Goal: Task Accomplishment & Management: Use online tool/utility

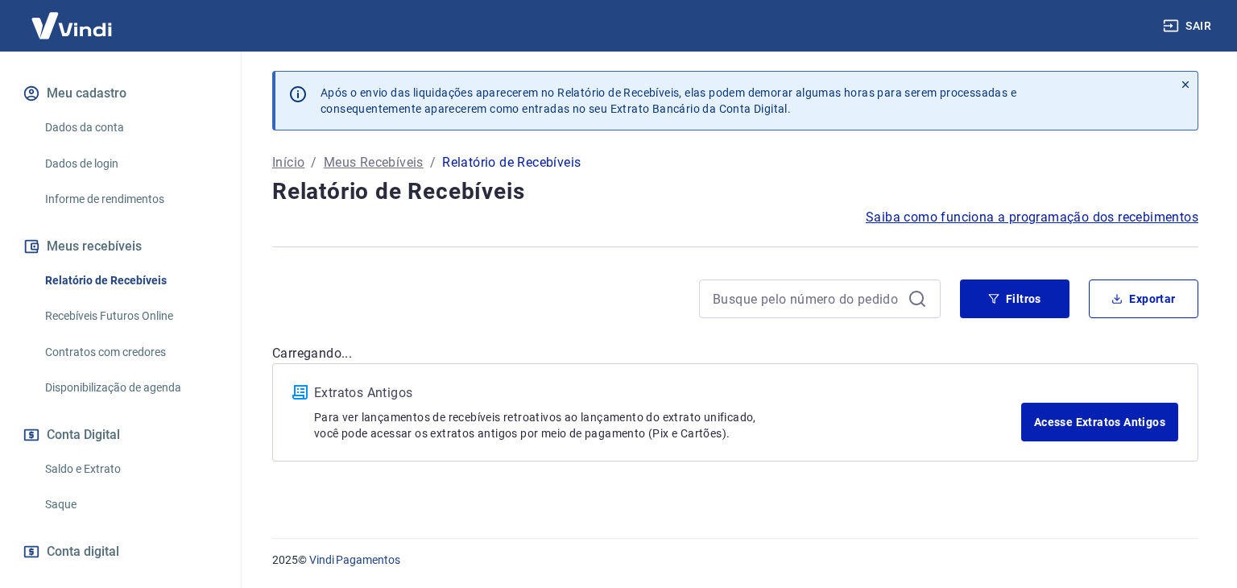
scroll to position [242, 0]
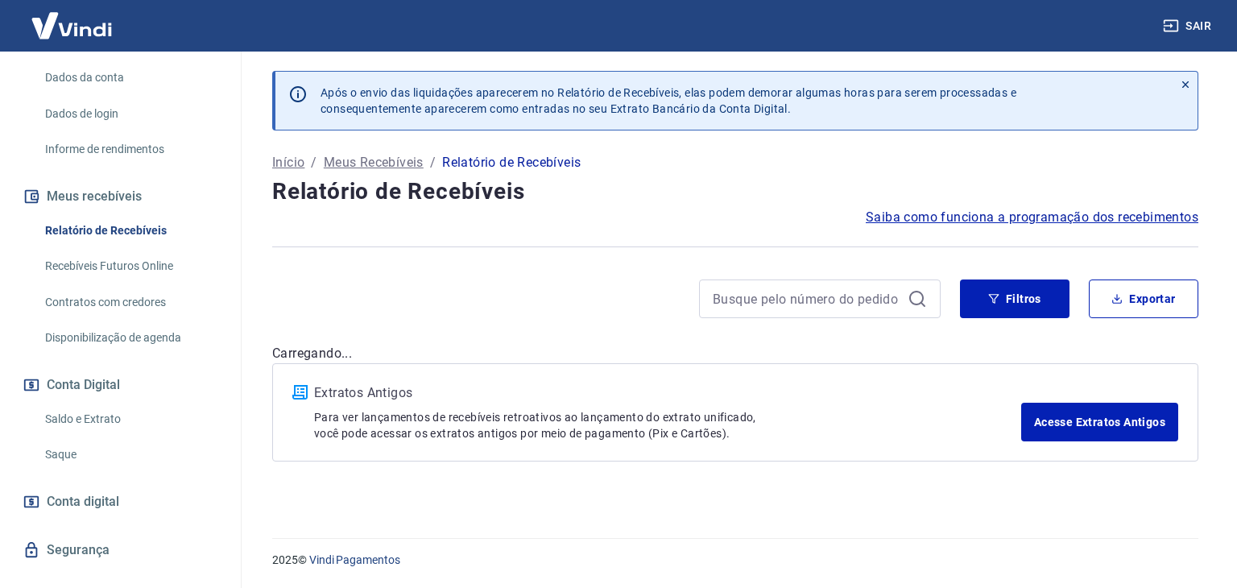
click at [109, 416] on link "Saldo e Extrato" at bounding box center [130, 419] width 183 height 33
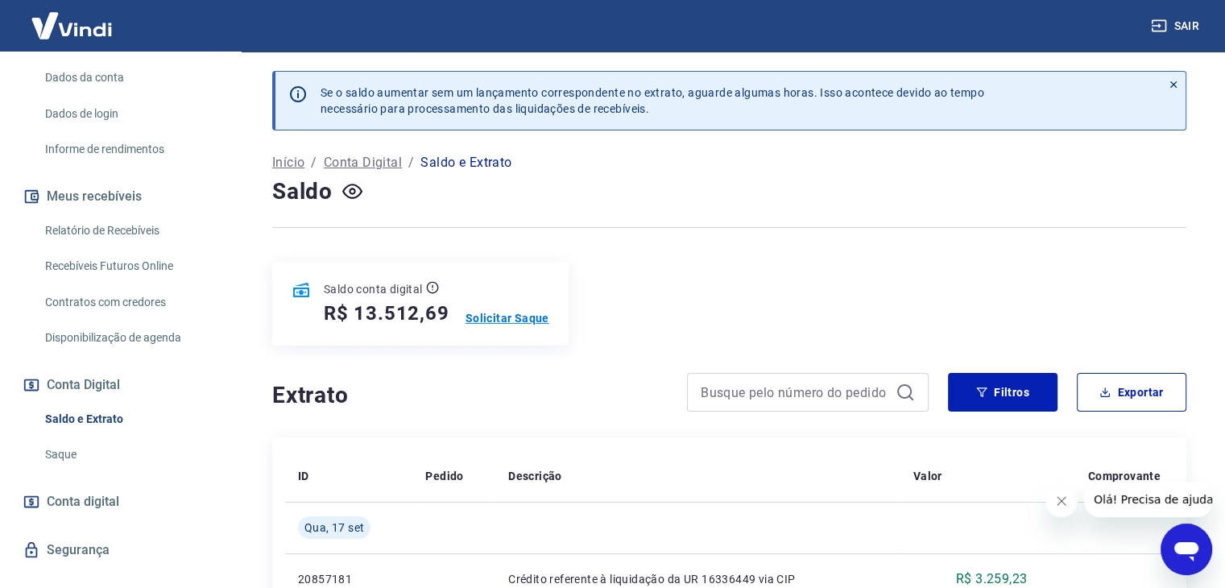
click at [481, 318] on p "Solicitar Saque" at bounding box center [508, 318] width 84 height 16
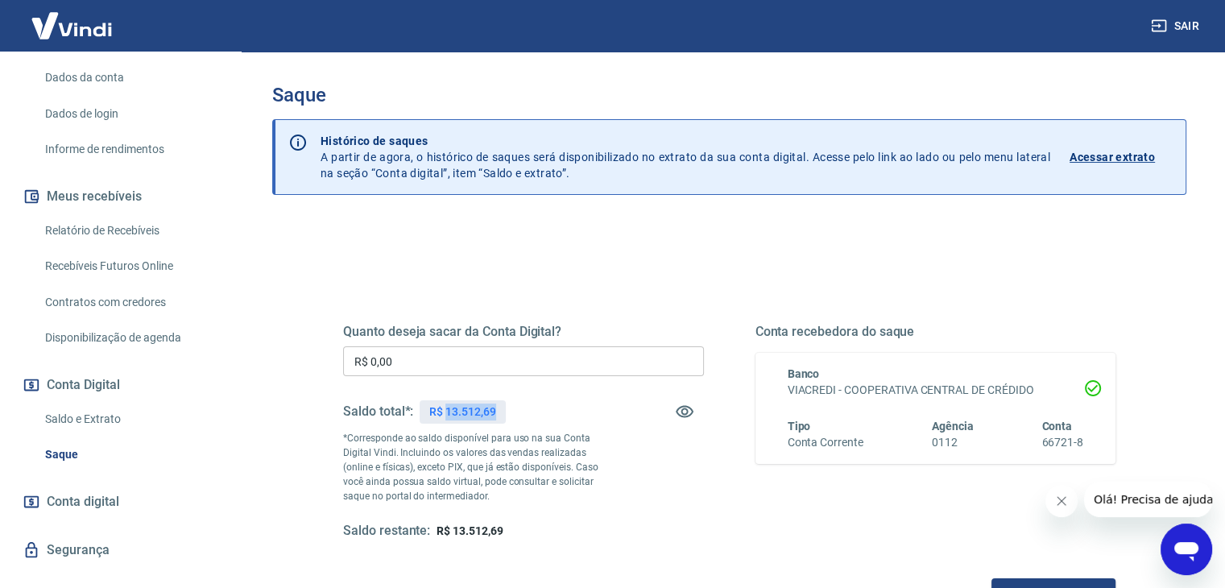
drag, startPoint x: 445, startPoint y: 407, endPoint x: 506, endPoint y: 413, distance: 61.5
click at [506, 413] on div "Saldo total*: R$ 13.512,69" at bounding box center [523, 411] width 361 height 39
copy p "13.512,69"
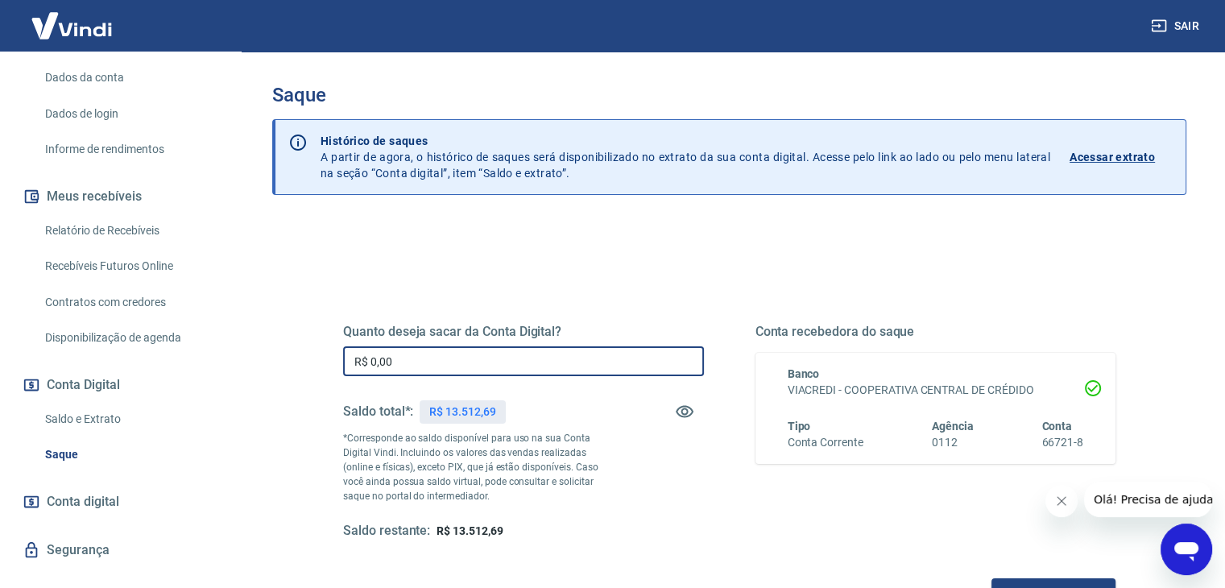
drag, startPoint x: 399, startPoint y: 368, endPoint x: 298, endPoint y: 362, distance: 101.7
click at [298, 362] on div "Quanto deseja sacar da Conta Digital? R$ 0,00 ​ Saldo total*: R$ 13.512,69 *Cor…" at bounding box center [729, 509] width 914 height 576
paste input "13.512,69"
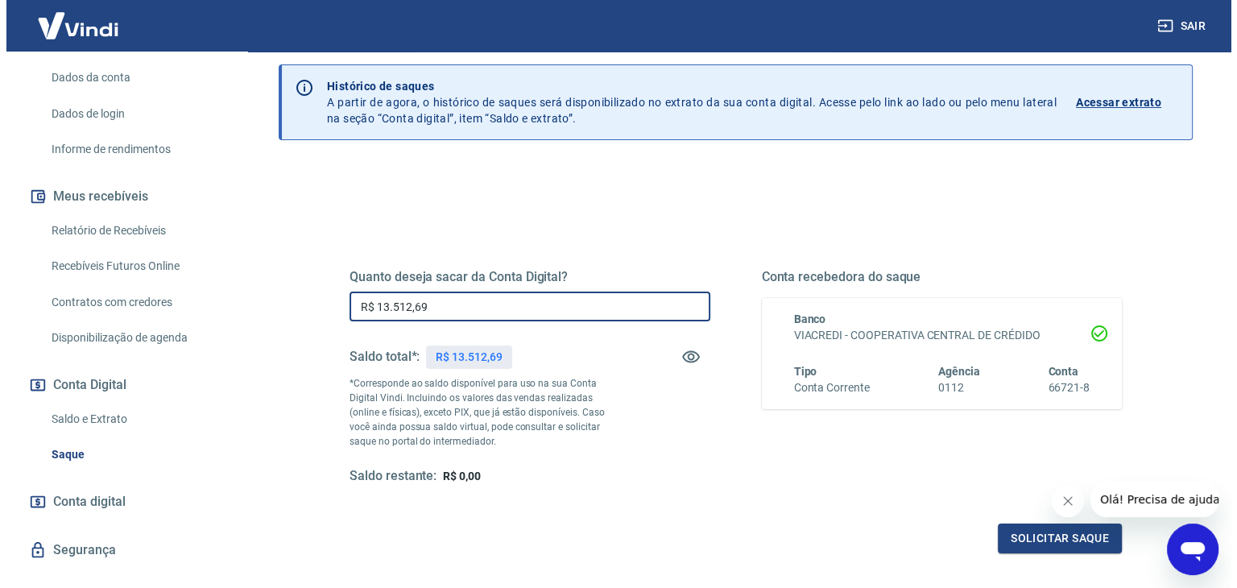
scroll to position [161, 0]
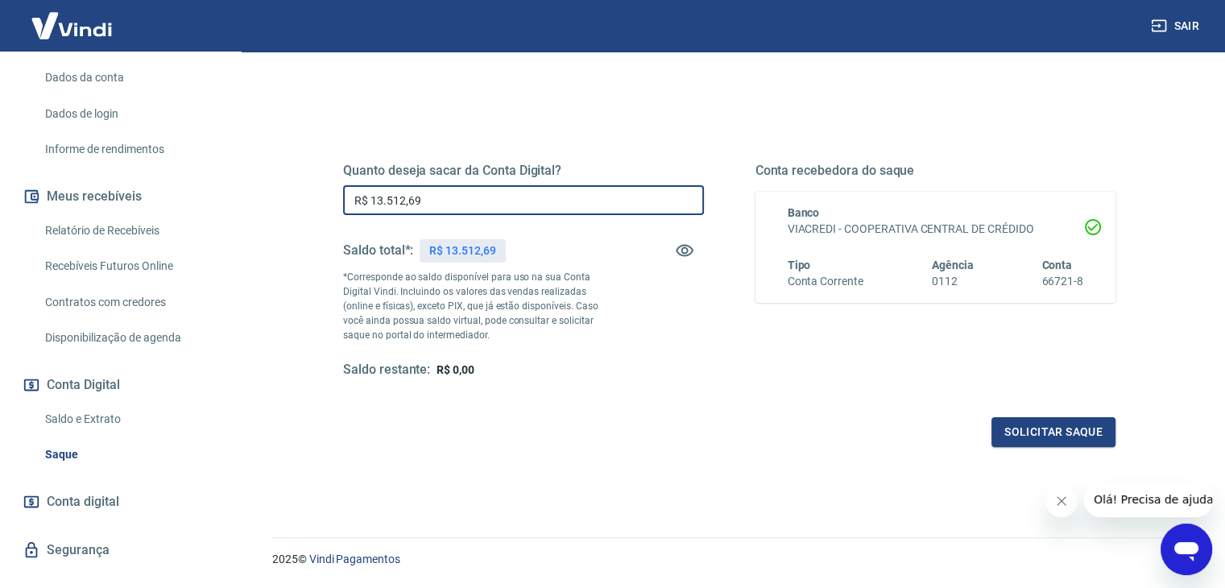
type input "R$ 13.512,69"
click at [1034, 446] on div "Quanto deseja sacar da Conta Digital? R$ 13.512,69 ​ Saldo total*: R$ 13.512,69…" at bounding box center [729, 279] width 811 height 375
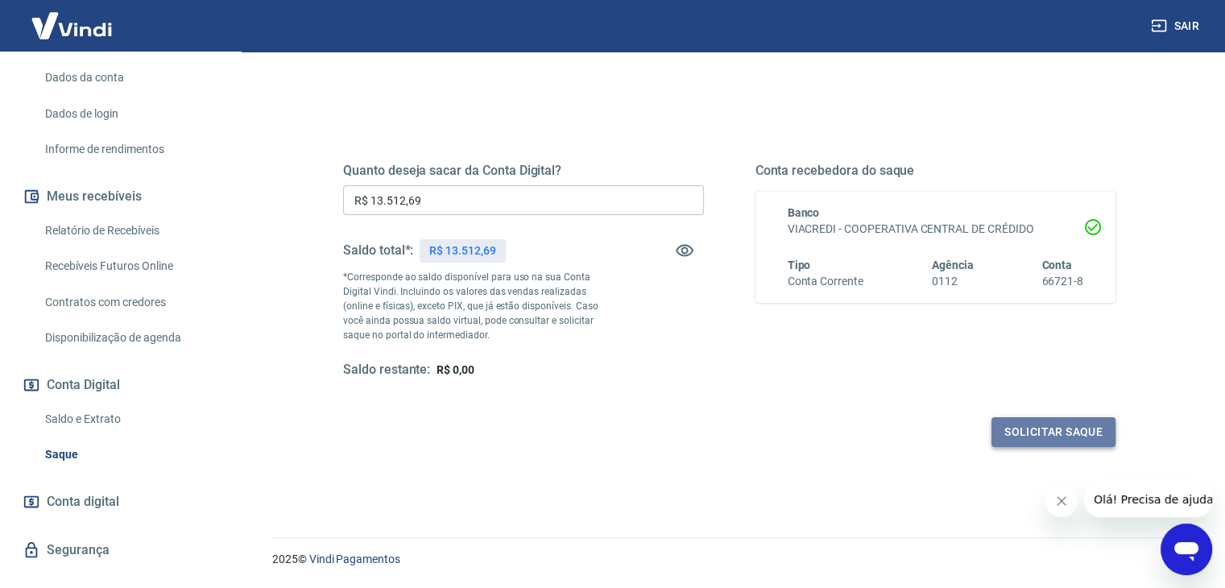
click at [1034, 441] on button "Solicitar saque" at bounding box center [1053, 432] width 124 height 30
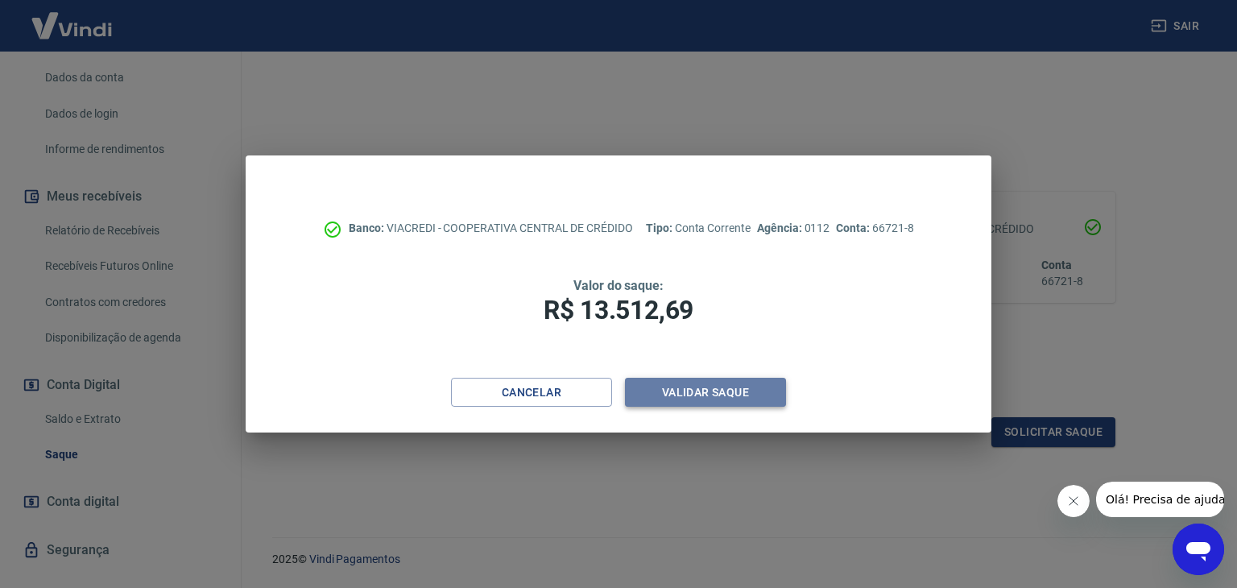
click at [751, 394] on button "Validar saque" at bounding box center [705, 393] width 161 height 30
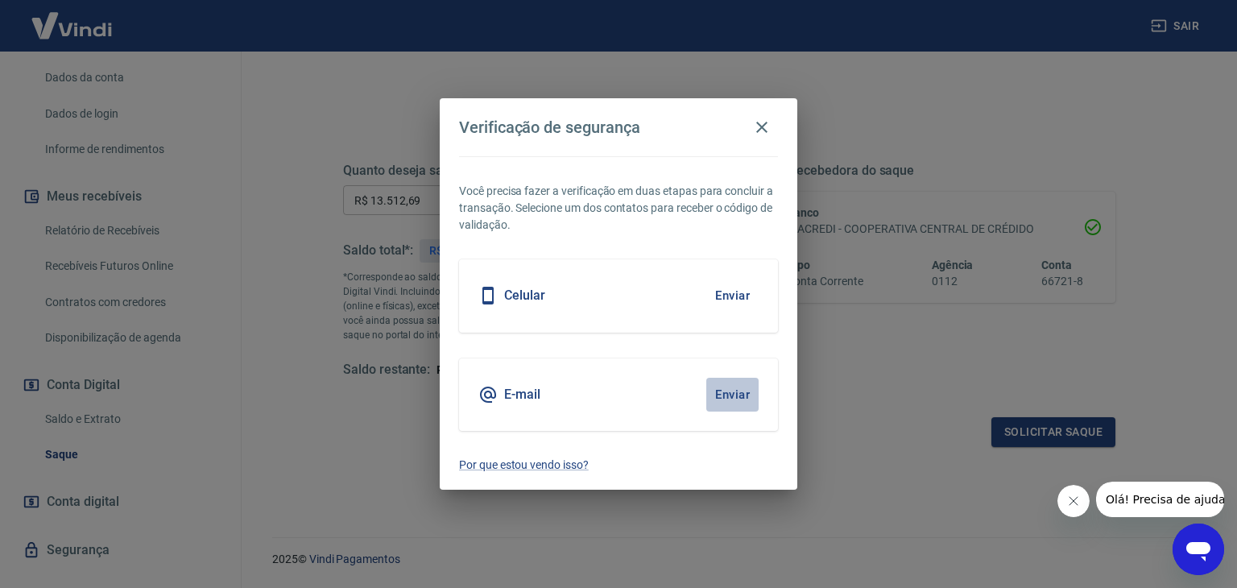
click at [713, 392] on button "Enviar" at bounding box center [732, 395] width 52 height 34
click at [739, 391] on button "Enviar" at bounding box center [732, 395] width 52 height 34
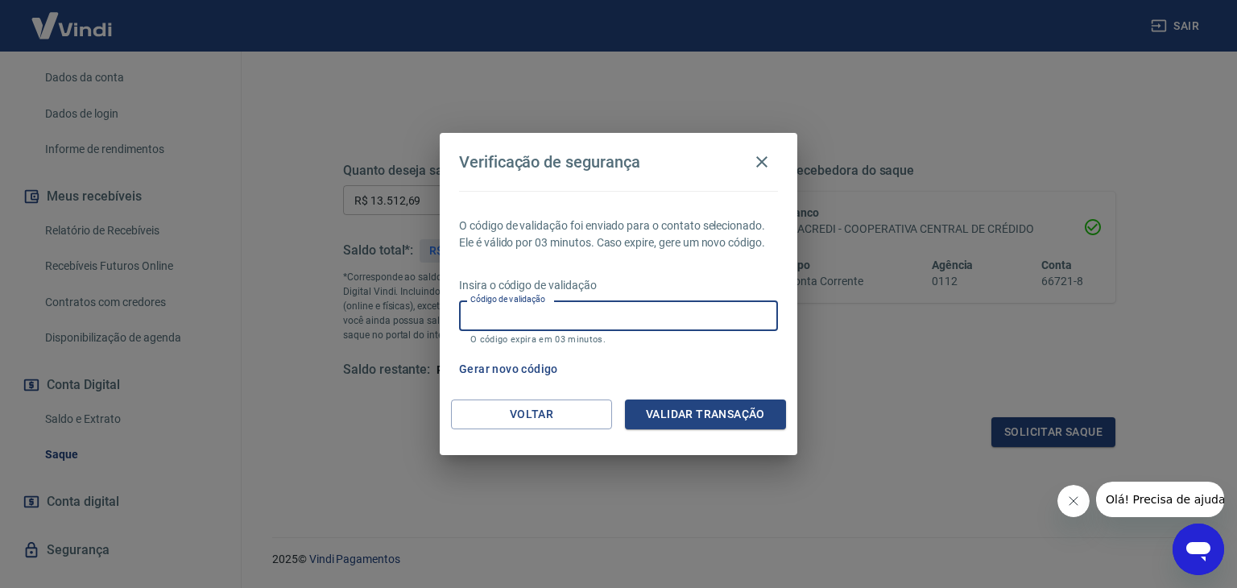
click at [570, 326] on input "Código de validação" at bounding box center [618, 315] width 319 height 30
paste input "367438"
type input "367438"
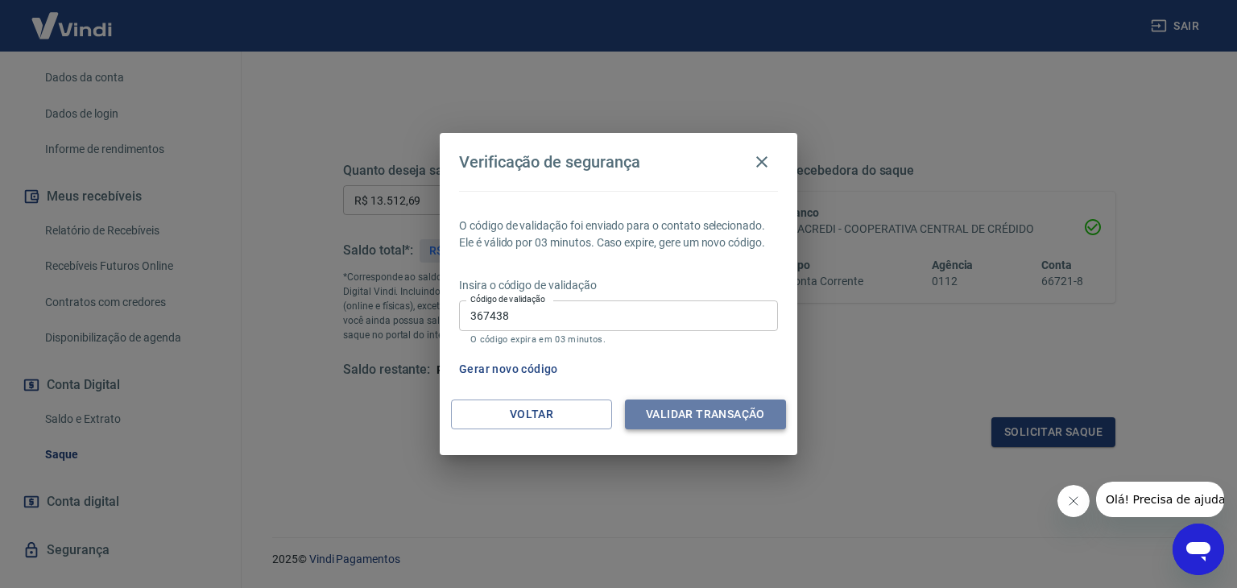
click at [664, 407] on button "Validar transação" at bounding box center [705, 414] width 161 height 30
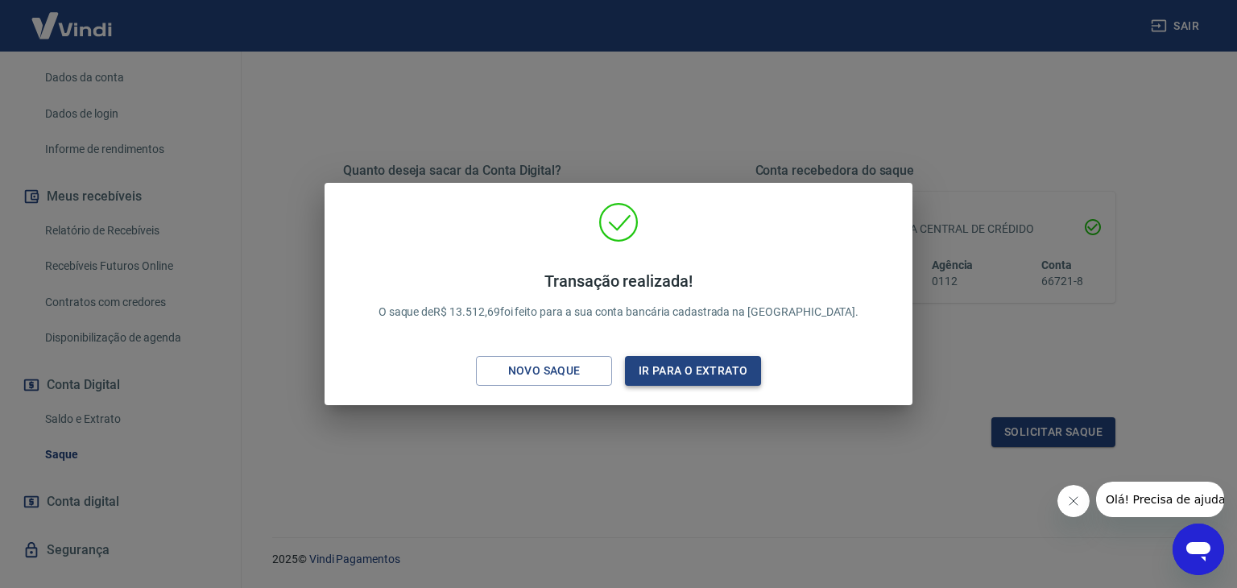
click at [677, 366] on button "Ir para o extrato" at bounding box center [693, 371] width 136 height 30
